Goal: Task Accomplishment & Management: Complete application form

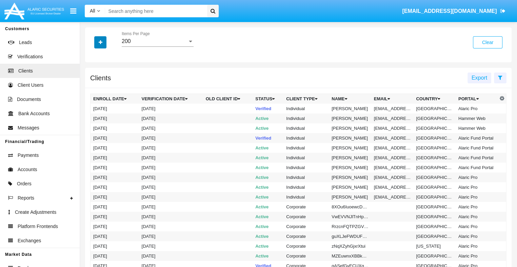
click at [100, 43] on icon "button" at bounding box center [101, 42] width 4 height 5
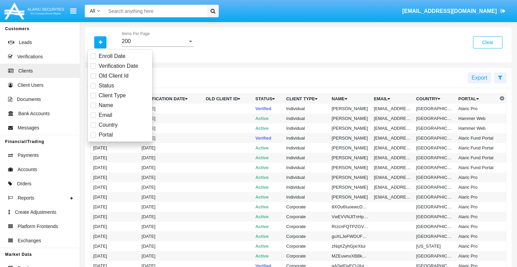
click at [105, 115] on span "Email" at bounding box center [106, 115] width 14 height 8
click at [93, 118] on input "Email" at bounding box center [93, 118] width 0 height 0
checkbox input "true"
click at [100, 43] on icon "button" at bounding box center [101, 42] width 4 height 5
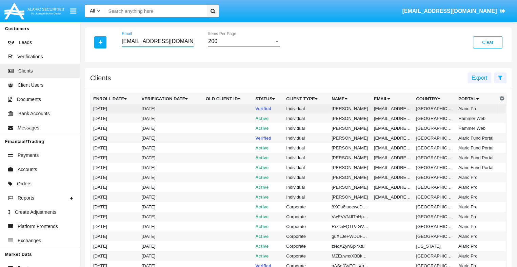
type input "[EMAIL_ADDRESS][DOMAIN_NAME]"
click at [391, 109] on td "[EMAIL_ADDRESS][DOMAIN_NAME]" at bounding box center [392, 109] width 42 height 10
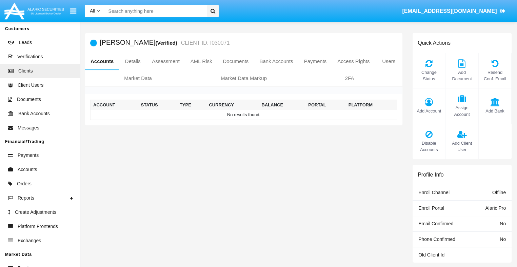
click at [429, 111] on span "Add Account" at bounding box center [429, 111] width 26 height 6
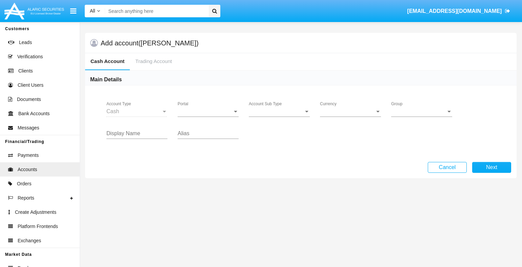
click at [208, 111] on span "Portal" at bounding box center [205, 112] width 55 height 6
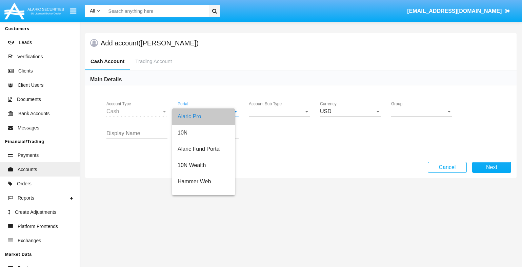
click at [279, 111] on span "Account Sub Type" at bounding box center [276, 112] width 55 height 6
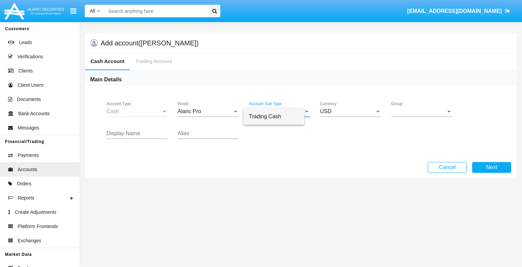
click at [279, 116] on span "Trading Cash" at bounding box center [274, 117] width 50 height 16
click at [422, 111] on span "Group" at bounding box center [418, 112] width 55 height 6
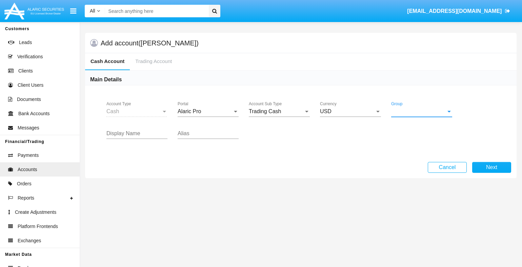
scroll to position [304, 0]
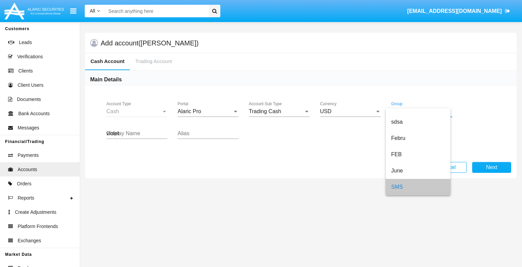
type input "violet"
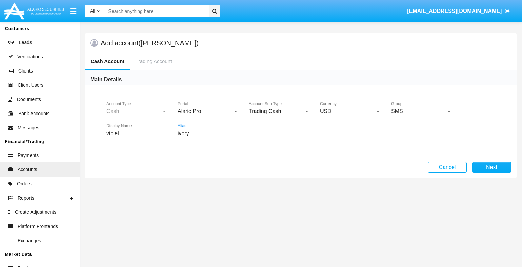
type input "ivory"
click at [492, 167] on button "Next" at bounding box center [491, 167] width 39 height 11
